Goal: Transaction & Acquisition: Purchase product/service

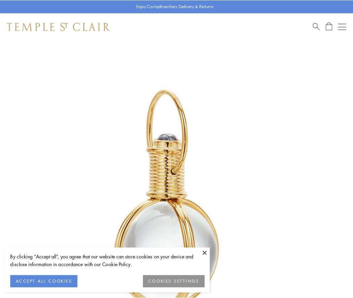
scroll to position [175, 0]
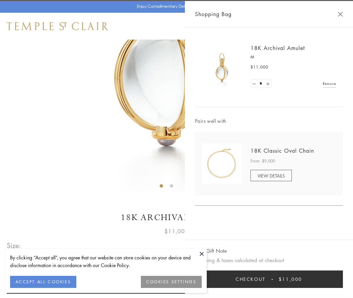
click at [269, 279] on button "Checkout $11,000" at bounding box center [269, 279] width 148 height 17
